Goal: Download file/media

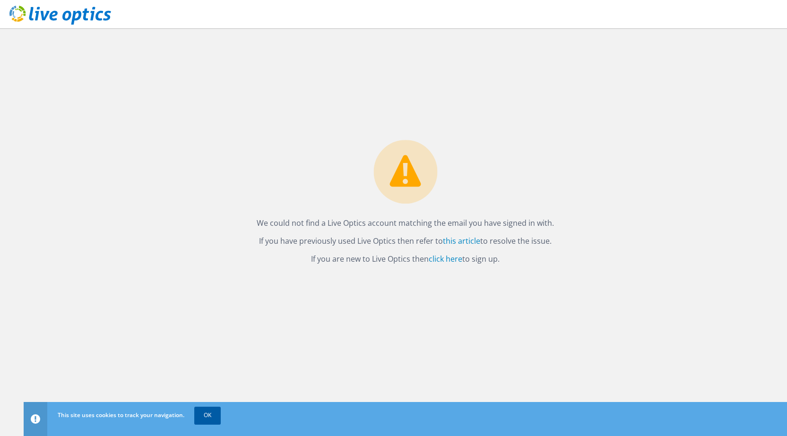
click at [216, 416] on link "OK" at bounding box center [207, 415] width 26 height 17
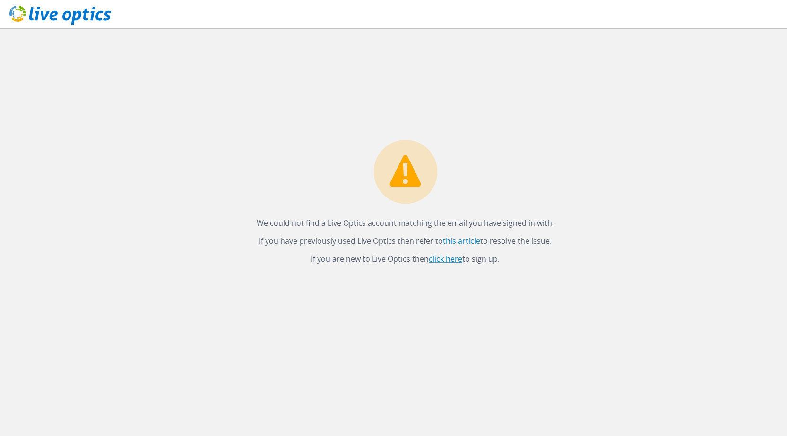
click at [439, 261] on link "click here" at bounding box center [446, 259] width 34 height 10
click at [38, 14] on use at bounding box center [60, 15] width 102 height 19
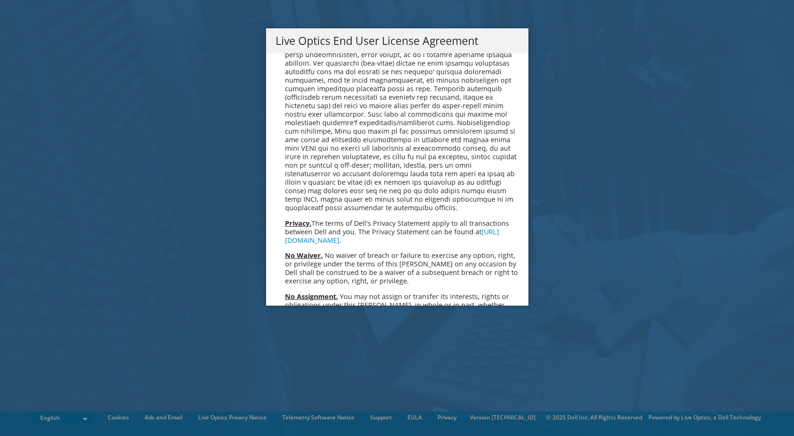
scroll to position [3590, 0]
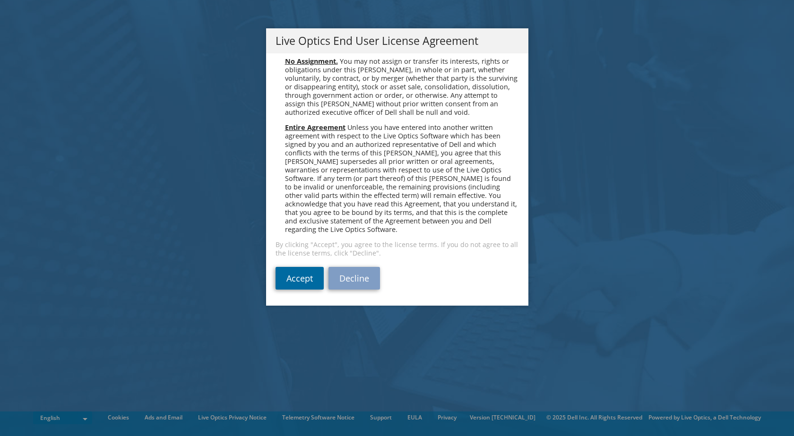
click at [299, 276] on link "Accept" at bounding box center [299, 278] width 48 height 23
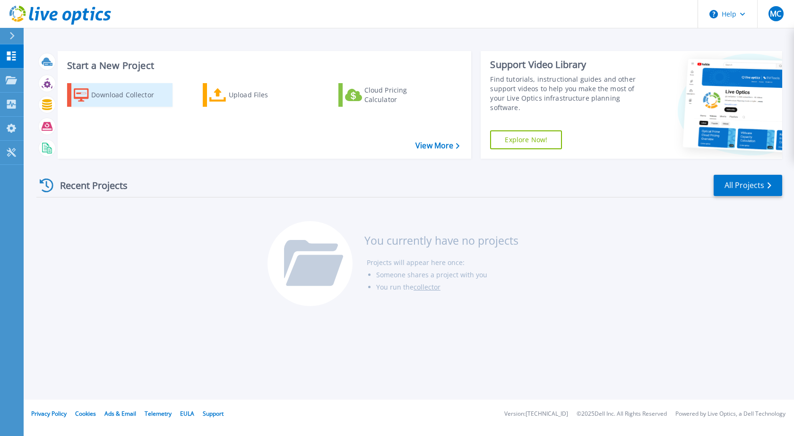
click at [124, 94] on div "Download Collector" at bounding box center [129, 95] width 76 height 19
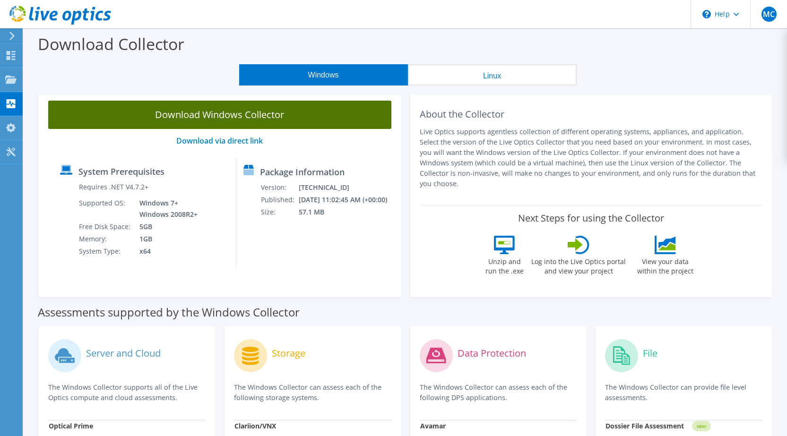
click at [220, 114] on link "Download Windows Collector" at bounding box center [219, 115] width 343 height 28
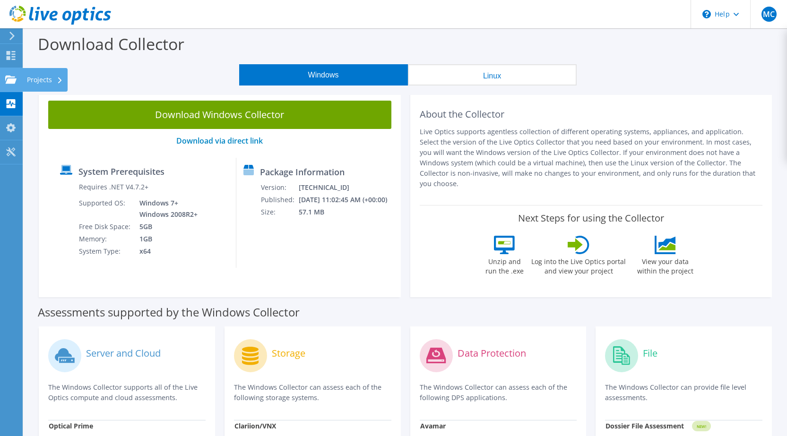
click at [39, 83] on div "Projects" at bounding box center [44, 80] width 45 height 24
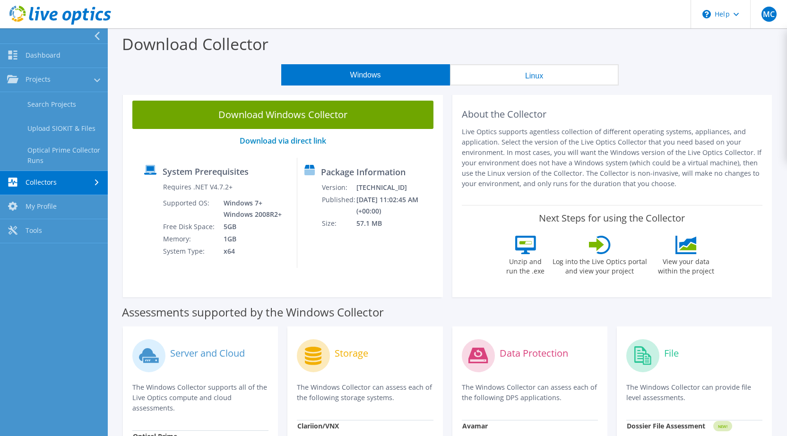
click at [123, 70] on div "Windows Linux" at bounding box center [449, 74] width 665 height 21
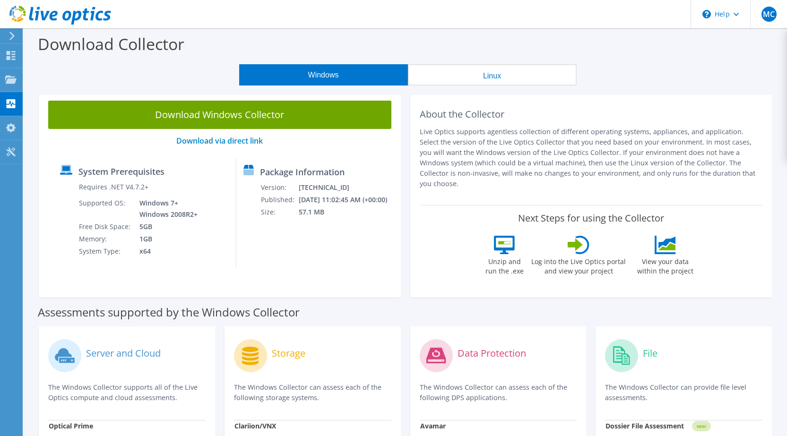
click at [229, 15] on header "MC End User [PERSON_NAME] [PERSON_NAME][EMAIL_ADDRESS][DOMAIN_NAME] FLUID SEALI…" at bounding box center [393, 14] width 787 height 28
click at [766, 12] on span "MC" at bounding box center [768, 14] width 15 height 15
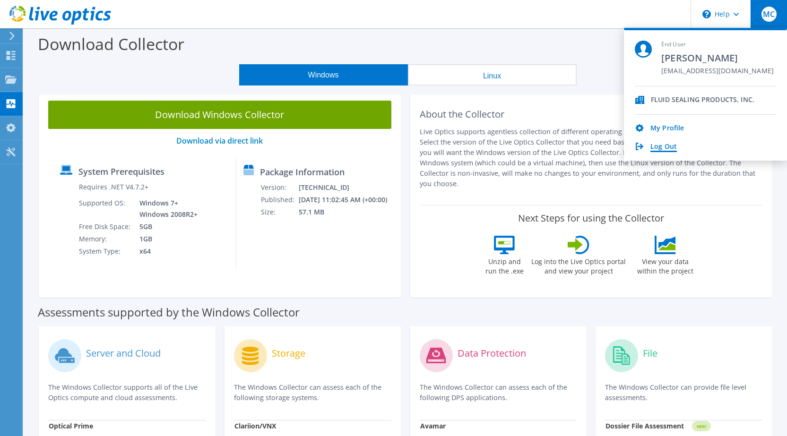
click at [663, 146] on link "Log Out" at bounding box center [663, 147] width 26 height 9
